Goal: Task Accomplishment & Management: Complete application form

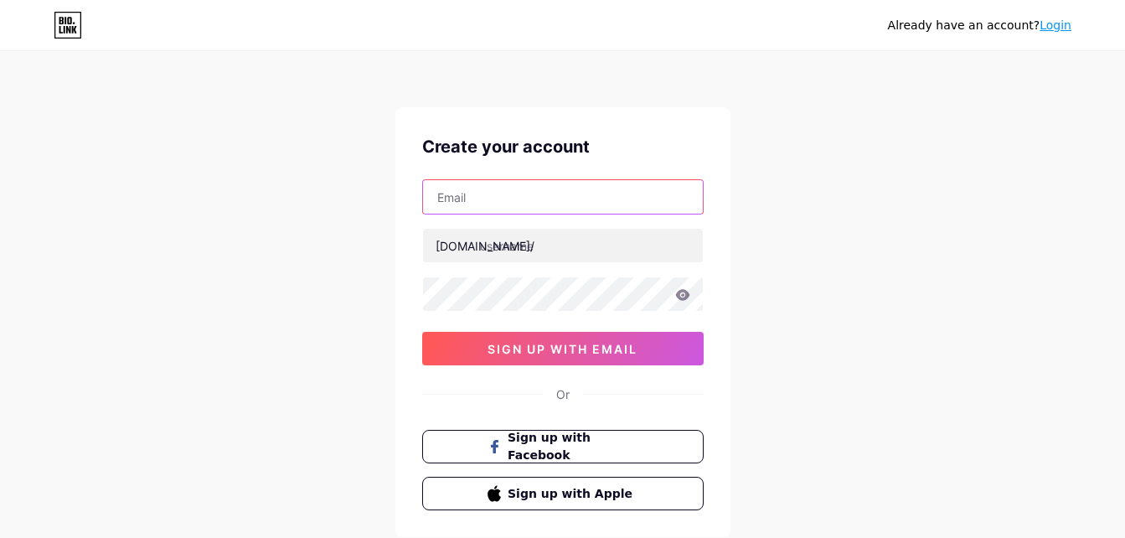
click at [453, 197] on input "text" at bounding box center [563, 197] width 280 height 34
type input "[EMAIL_ADDRESS][DOMAIN_NAME]"
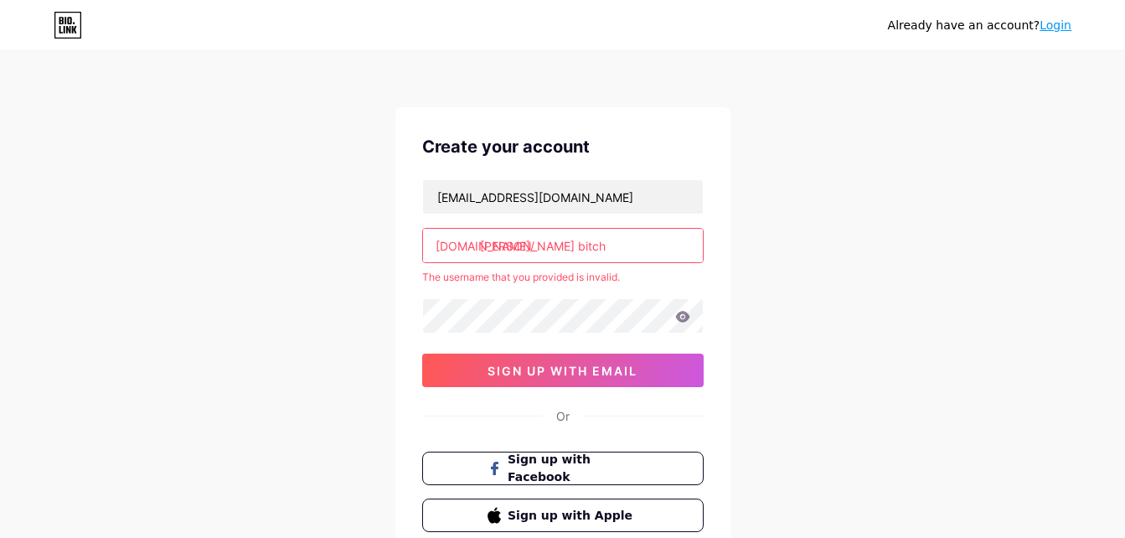
click at [445, 247] on div "[DOMAIN_NAME]/" at bounding box center [485, 246] width 99 height 18
click at [480, 252] on input "[PERSON_NAME] bitch" at bounding box center [563, 246] width 280 height 34
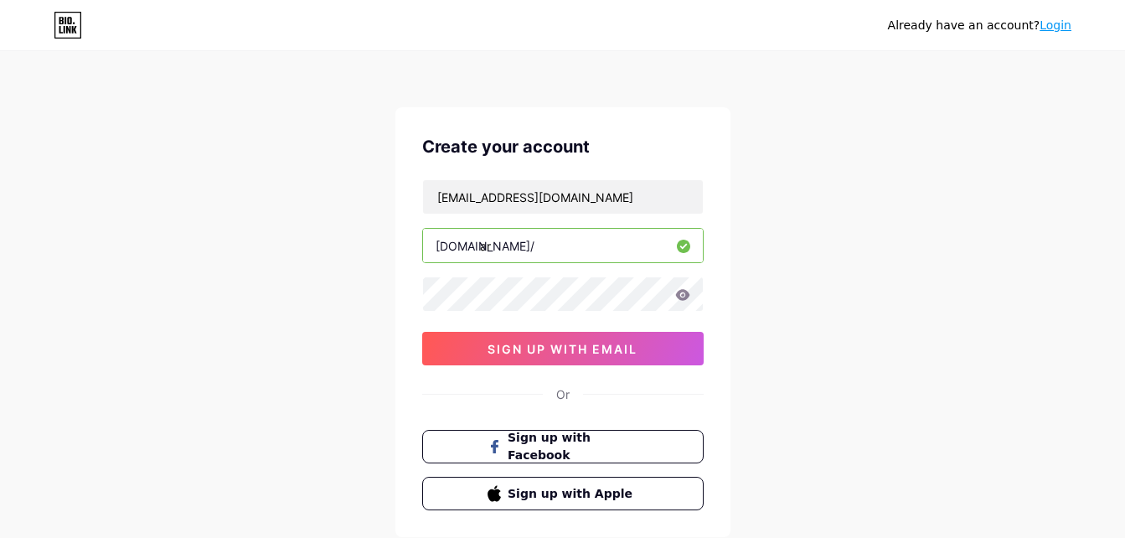
type input "a"
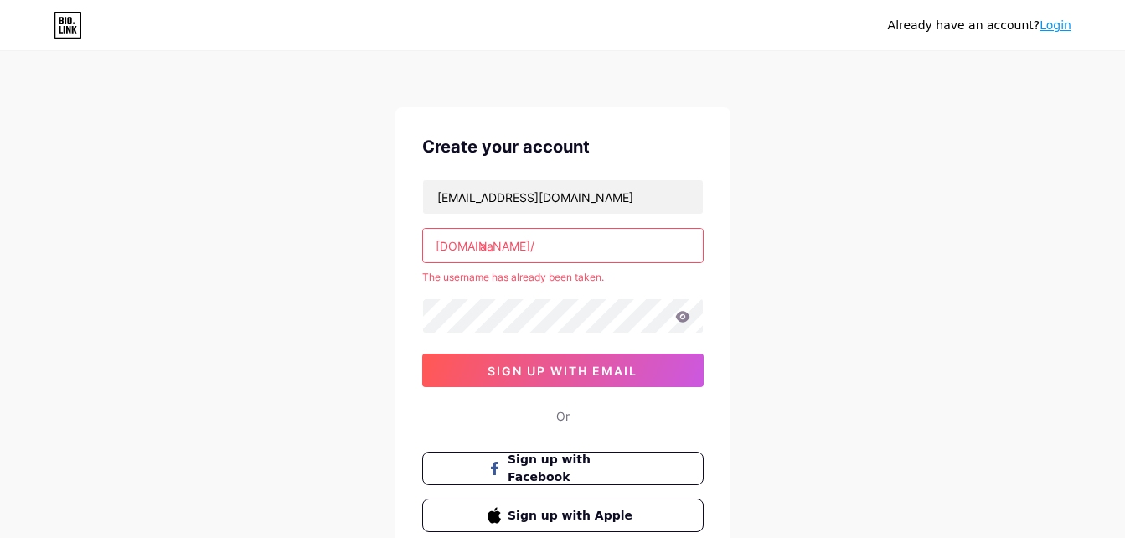
type input "a"
click at [449, 286] on div "[EMAIL_ADDRESS][DOMAIN_NAME] [DOMAIN_NAME]/ aaa The username has already been t…" at bounding box center [562, 283] width 281 height 208
click at [501, 258] on input "aaa" at bounding box center [563, 246] width 280 height 34
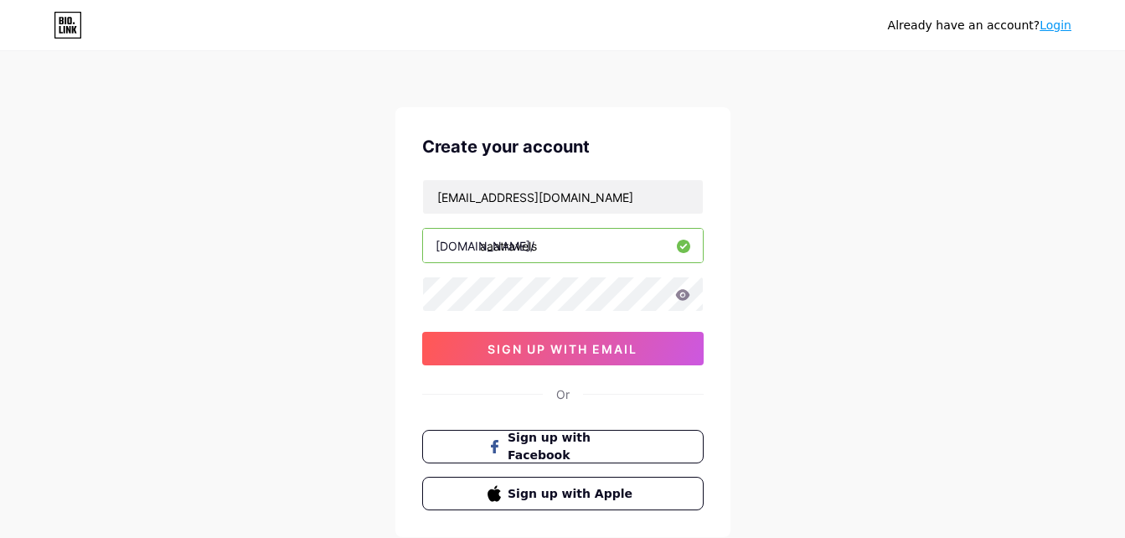
type input "aaatravels"
click at [678, 298] on icon at bounding box center [682, 294] width 14 height 11
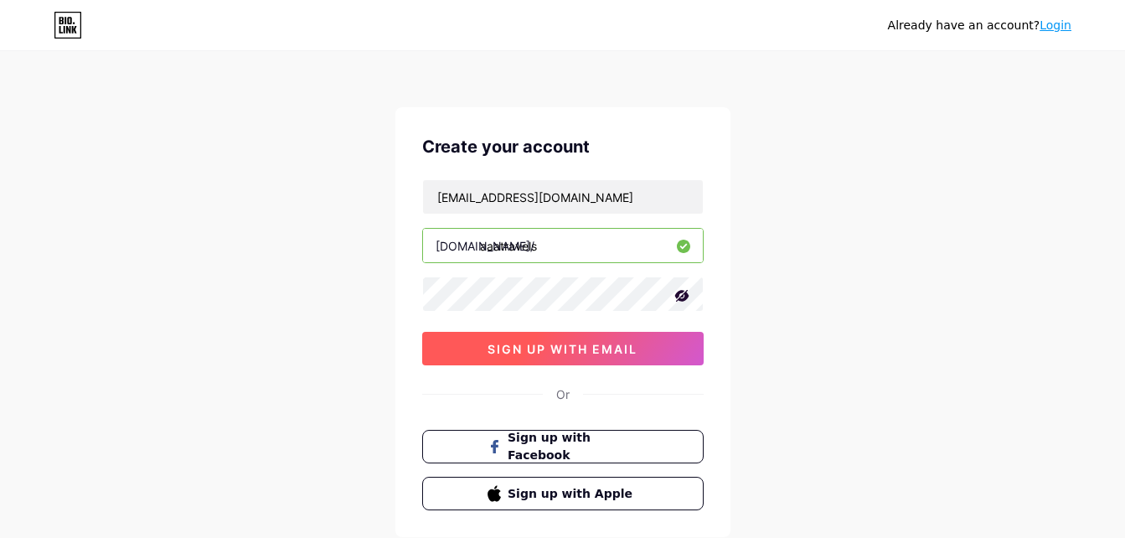
click at [583, 349] on span "sign up with email" at bounding box center [562, 349] width 150 height 14
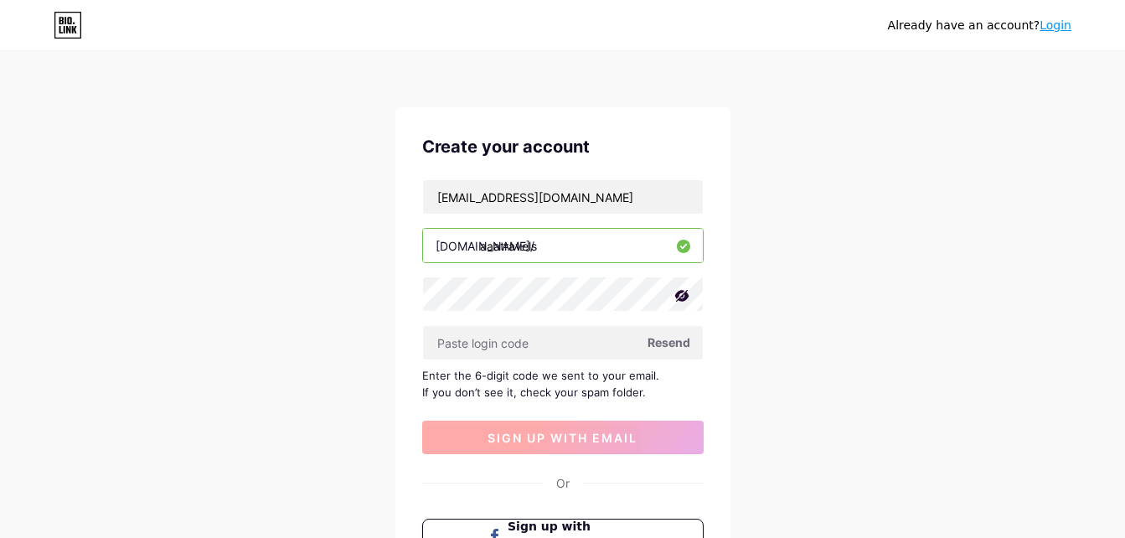
click at [583, 349] on input "text" at bounding box center [563, 343] width 280 height 34
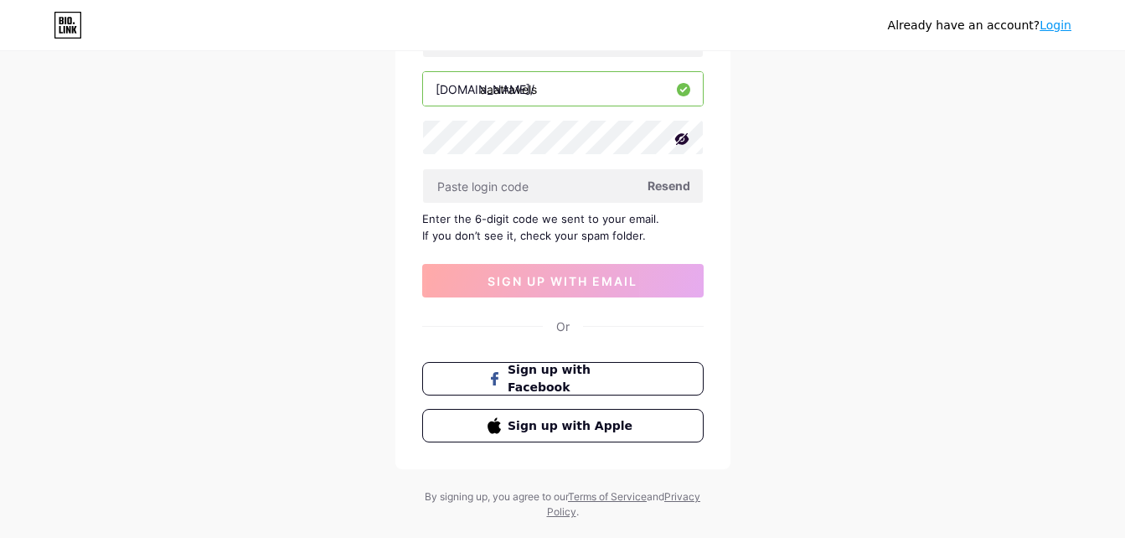
scroll to position [159, 0]
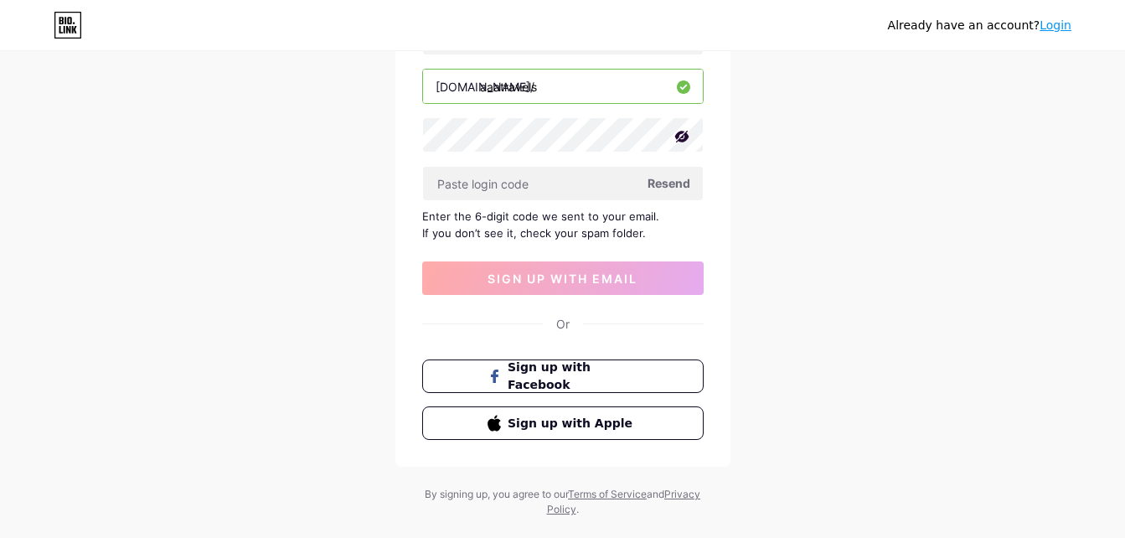
click at [672, 181] on span "Resend" at bounding box center [668, 183] width 43 height 18
click at [75, 23] on icon at bounding box center [68, 25] width 28 height 27
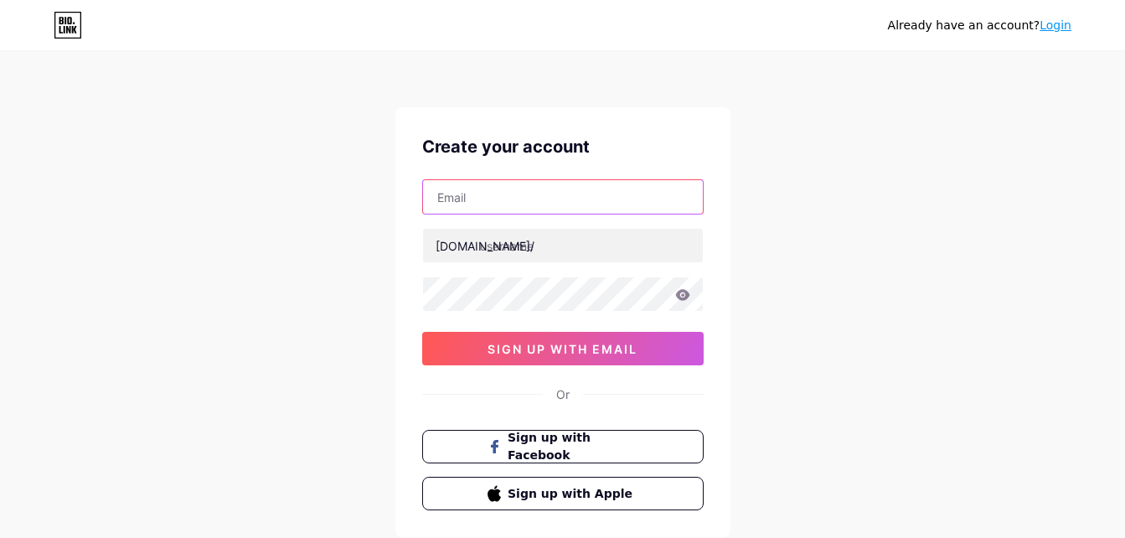
click at [500, 200] on input "text" at bounding box center [563, 197] width 280 height 34
type input "[EMAIL_ADDRESS][DOMAIN_NAME]"
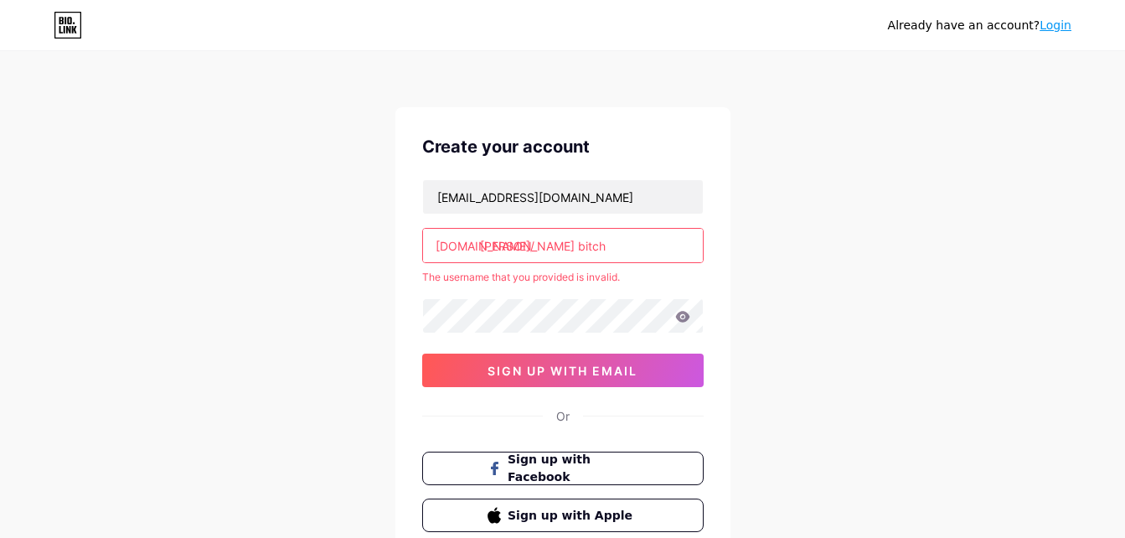
click at [524, 260] on input "[PERSON_NAME] bitch" at bounding box center [563, 246] width 280 height 34
click at [567, 242] on input "[PERSON_NAME] bitch" at bounding box center [563, 246] width 280 height 34
type input "r"
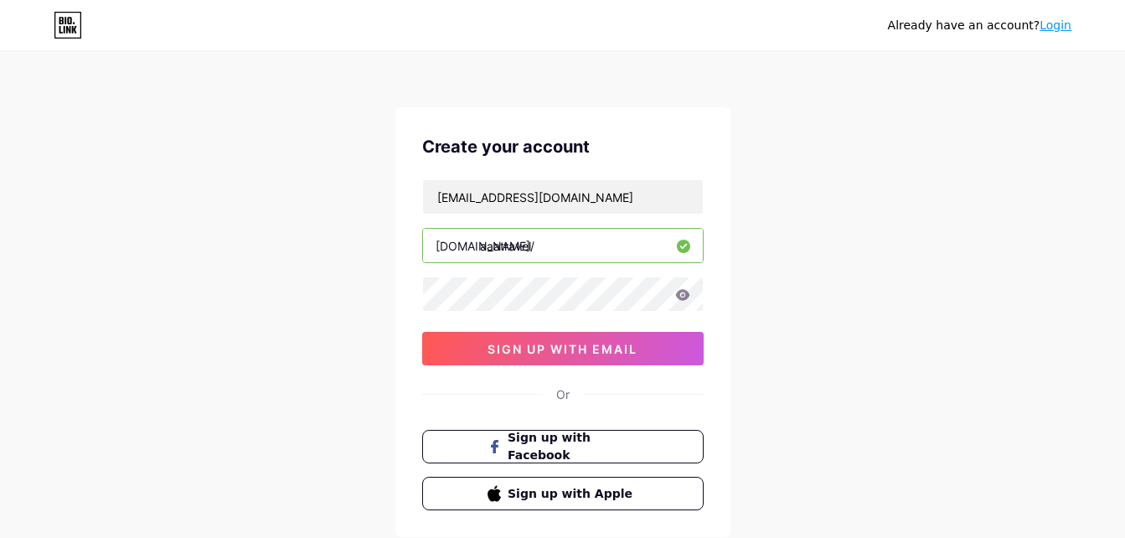
type input "aaatravel"
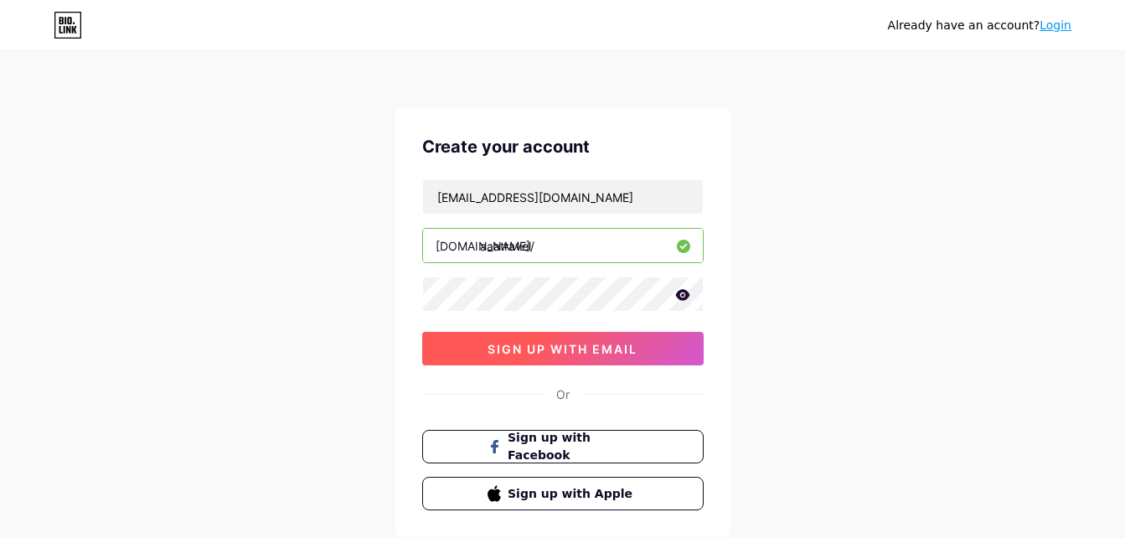
click at [524, 346] on span "sign up with email" at bounding box center [562, 349] width 150 height 14
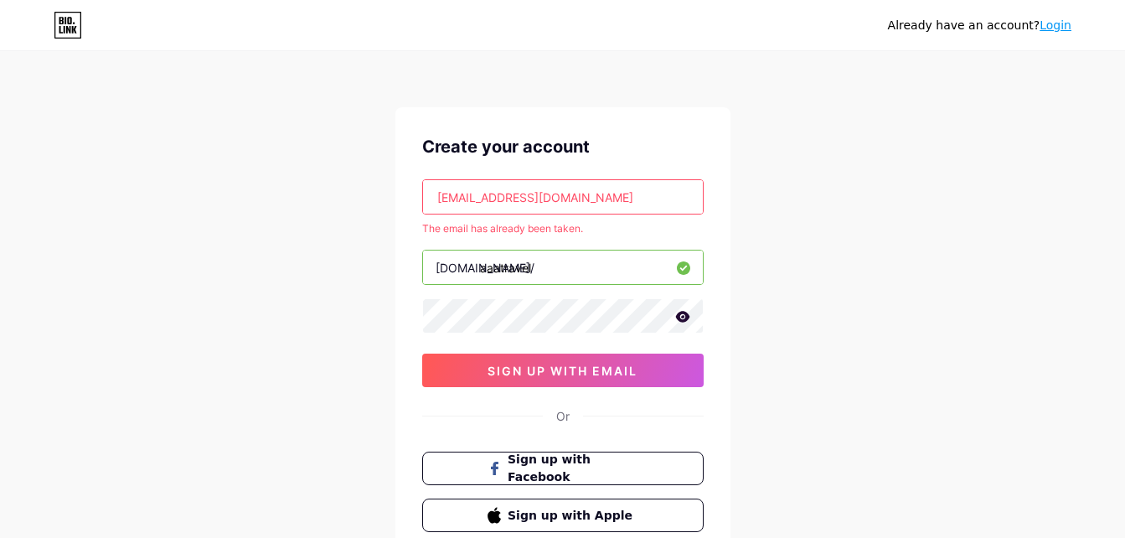
click at [534, 195] on input "roderickdavis477@gmail.com" at bounding box center [563, 197] width 280 height 34
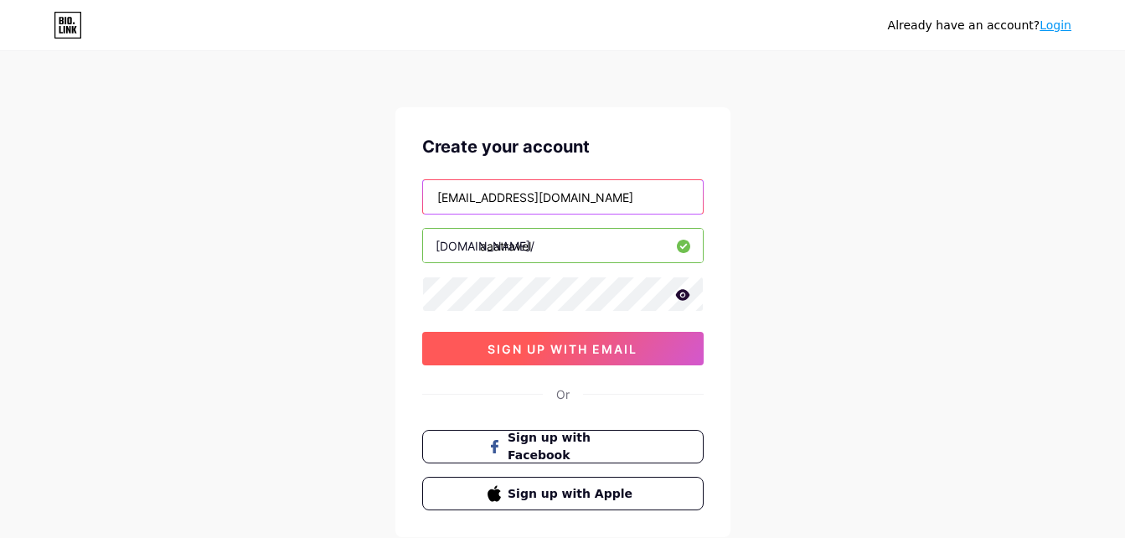
type input "wilmodonaldson@gmail.com"
click at [527, 343] on span "sign up with email" at bounding box center [562, 349] width 150 height 14
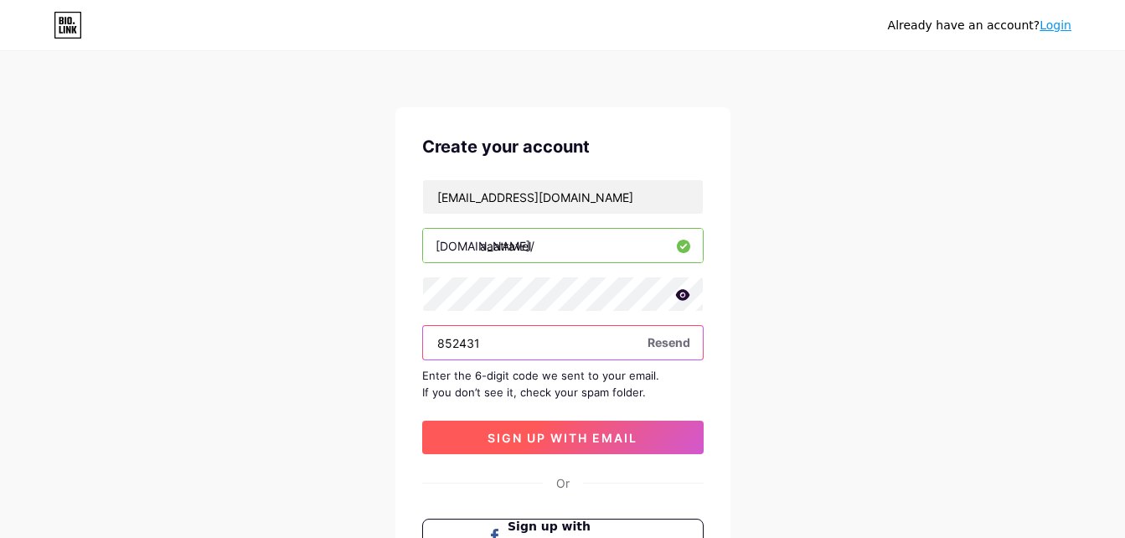
type input "852431"
click at [544, 434] on span "sign up with email" at bounding box center [562, 438] width 150 height 14
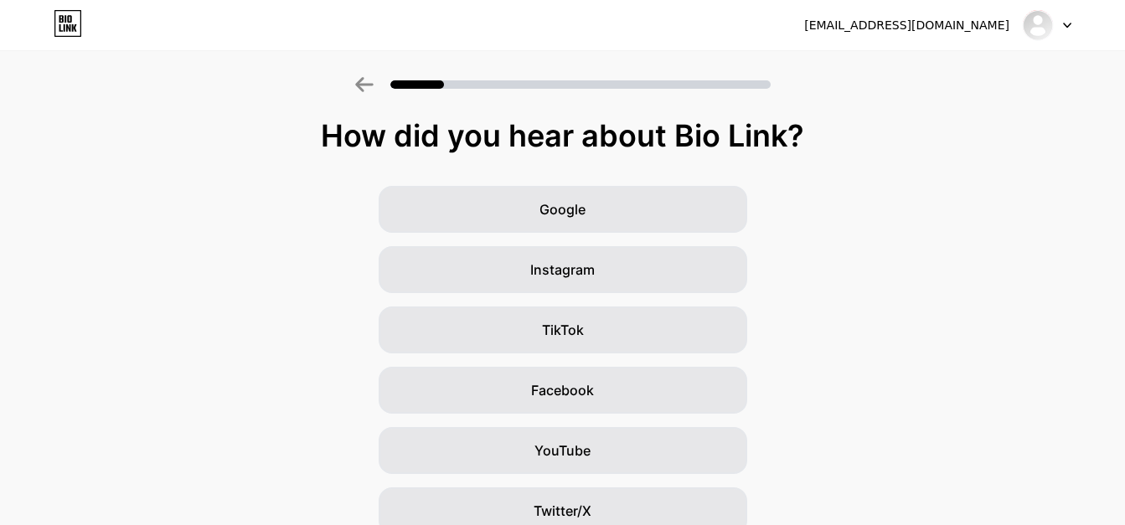
scroll to position [197, 0]
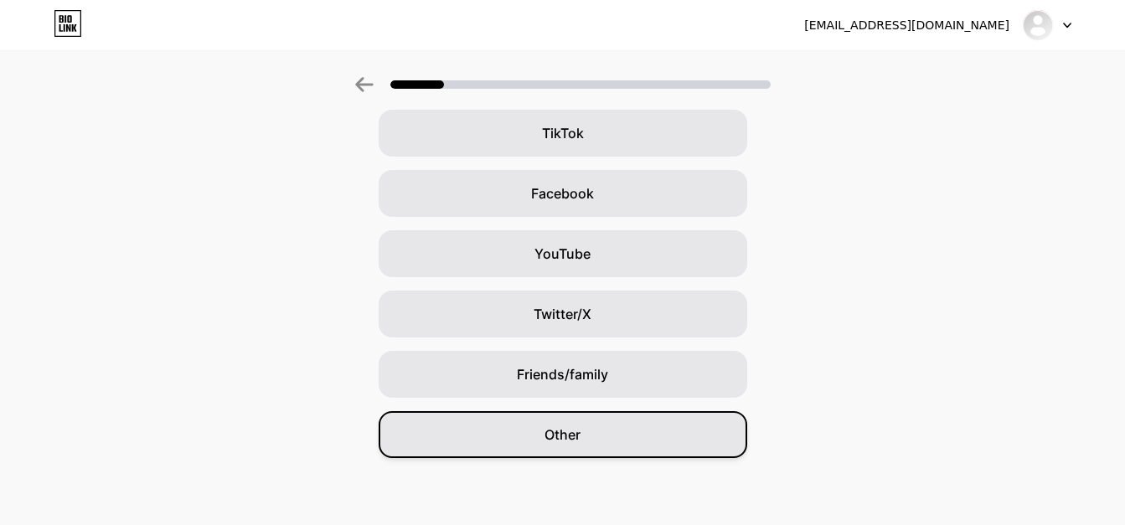
click at [587, 430] on div "Other" at bounding box center [563, 434] width 369 height 47
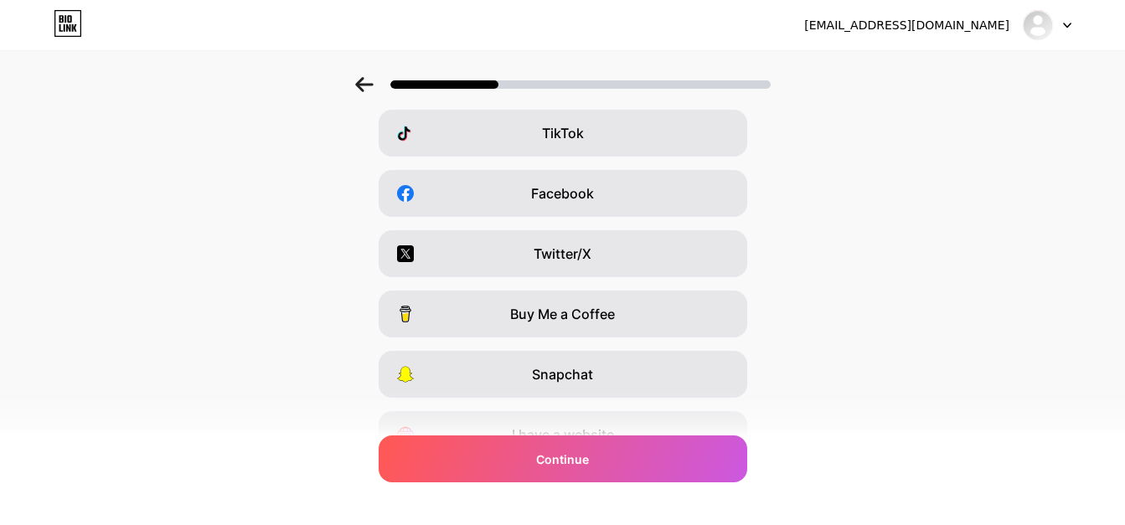
scroll to position [0, 0]
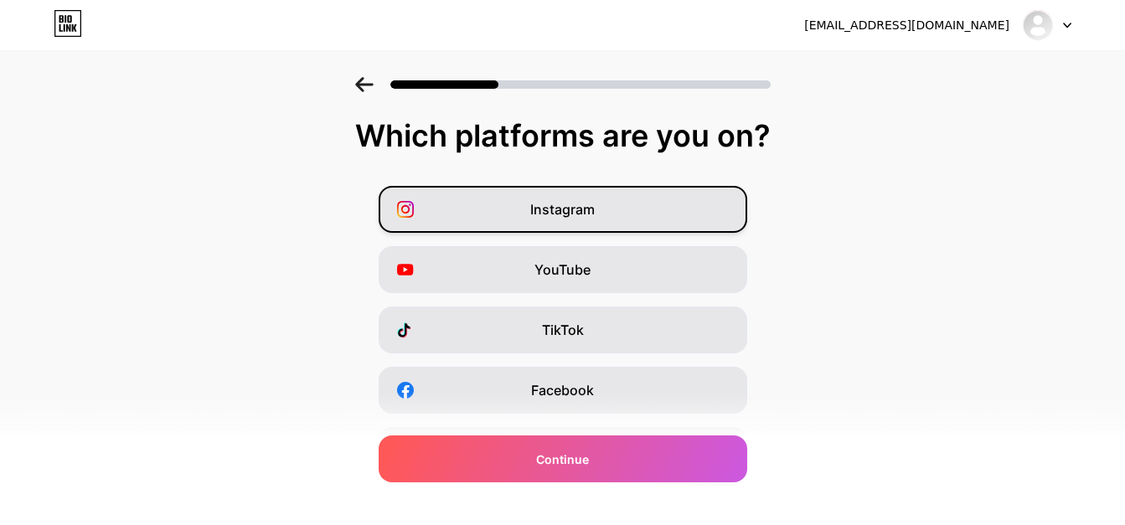
click at [622, 208] on div "Instagram" at bounding box center [563, 209] width 369 height 47
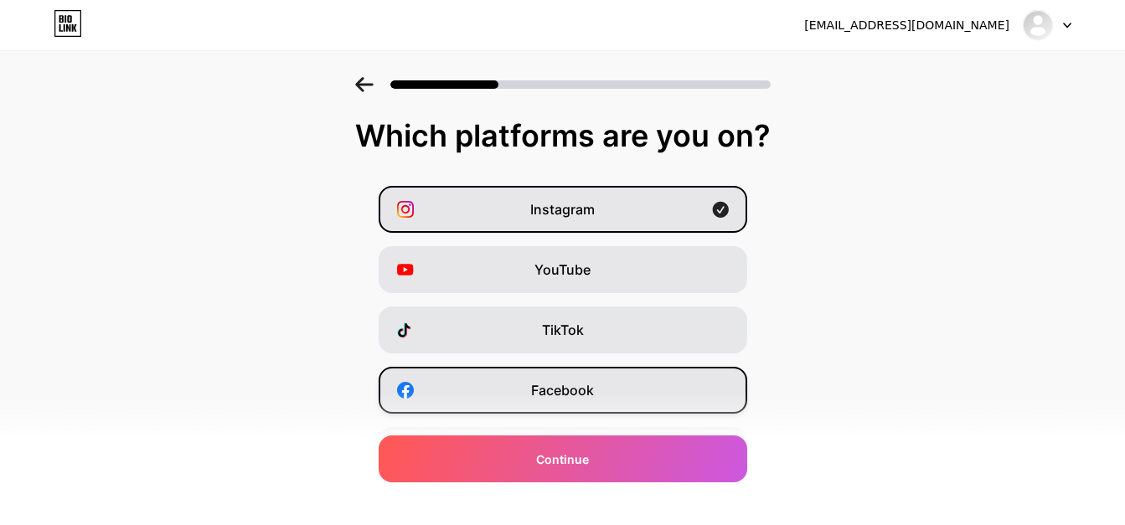
click at [605, 386] on div "Facebook" at bounding box center [563, 390] width 369 height 47
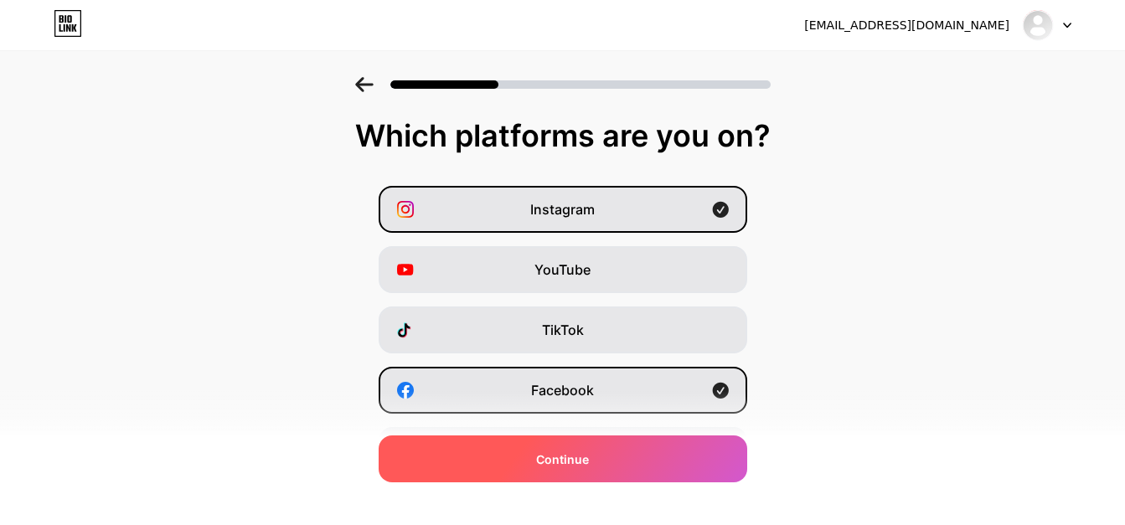
click at [585, 475] on div "Continue" at bounding box center [563, 459] width 369 height 47
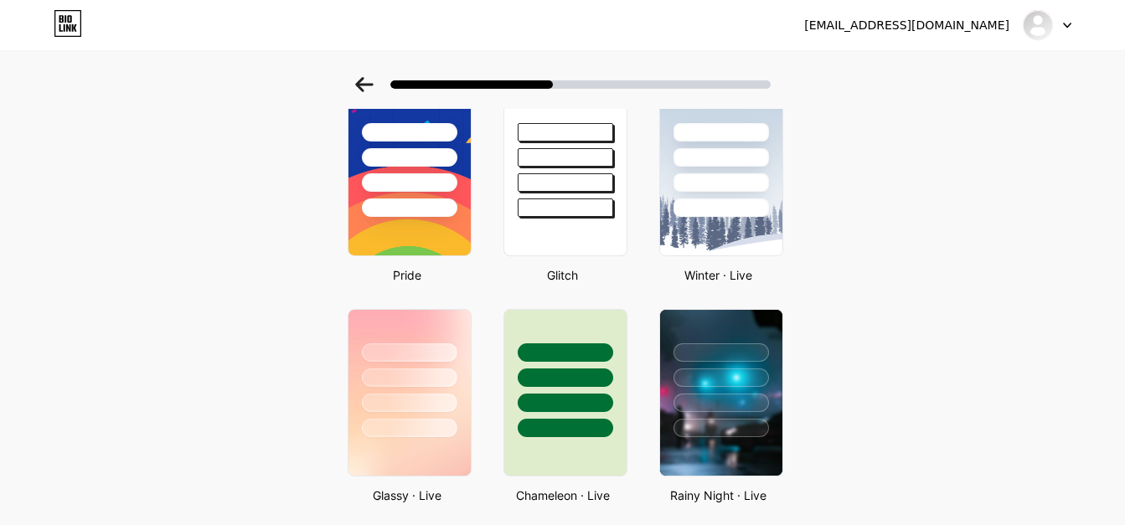
scroll to position [319, 0]
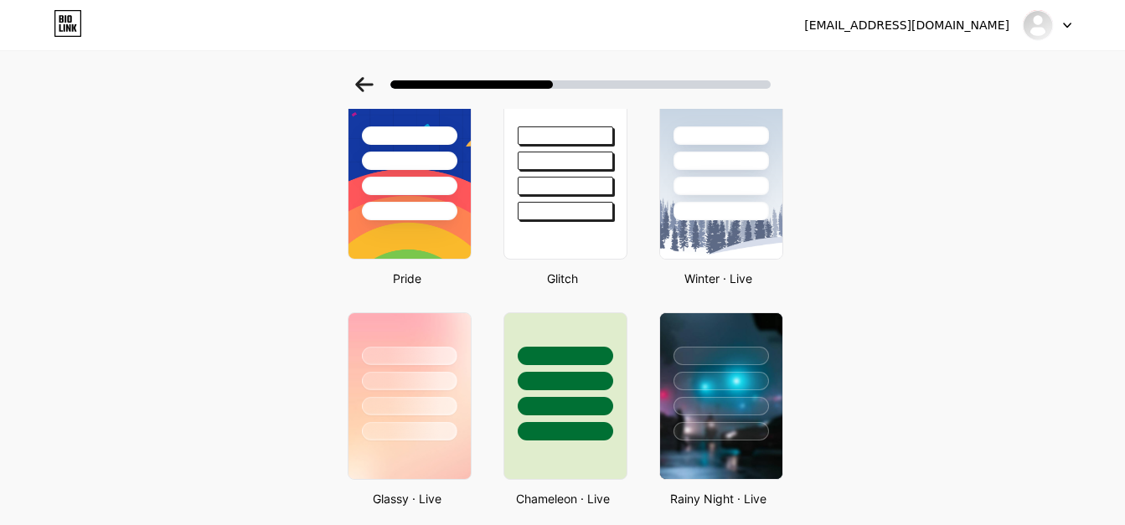
click at [575, 83] on div at bounding box center [580, 84] width 380 height 8
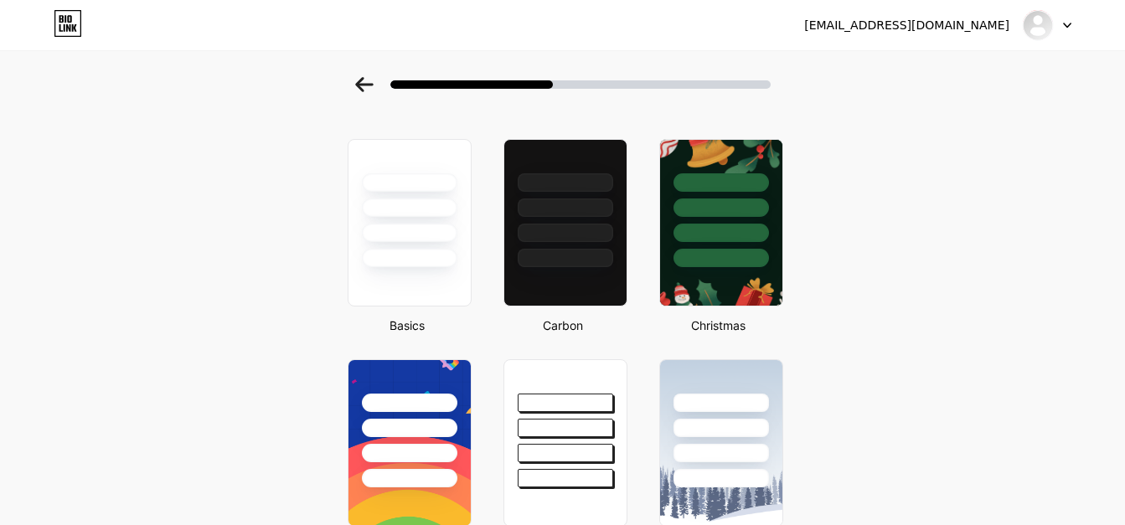
scroll to position [0, 0]
